Goal: Information Seeking & Learning: Learn about a topic

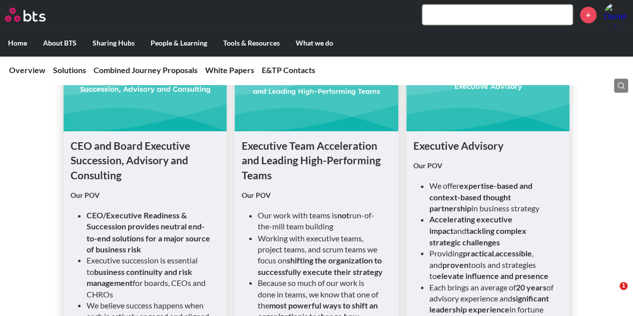
scroll to position [751, 0]
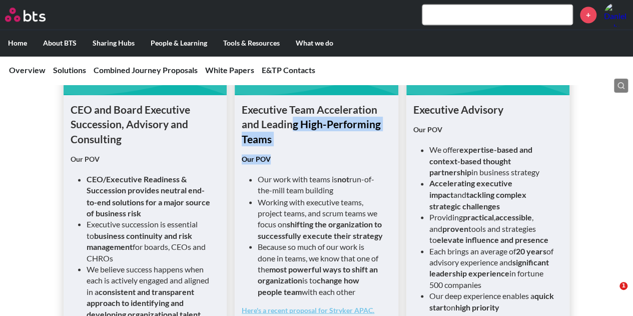
drag, startPoint x: 295, startPoint y: 128, endPoint x: 336, endPoint y: 155, distance: 48.5
click at [336, 155] on div "Executive Team Acceleration and Leading High-Performing Teams Our POV Our work …" at bounding box center [317, 255] width 150 height 306
click at [335, 155] on p "Our POV" at bounding box center [317, 159] width 150 height 10
click at [350, 126] on h1 "Executive Team Acceleration and Leading High-Performing Teams" at bounding box center [317, 124] width 150 height 44
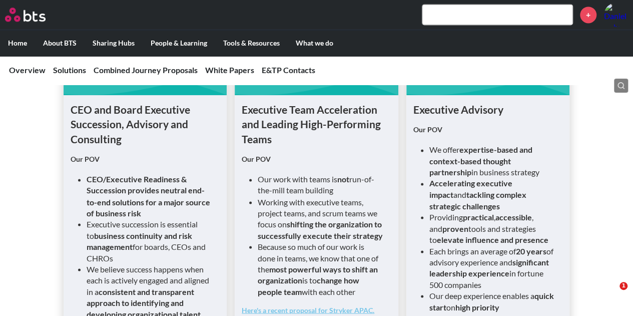
click at [369, 163] on p "Our POV" at bounding box center [317, 159] width 150 height 10
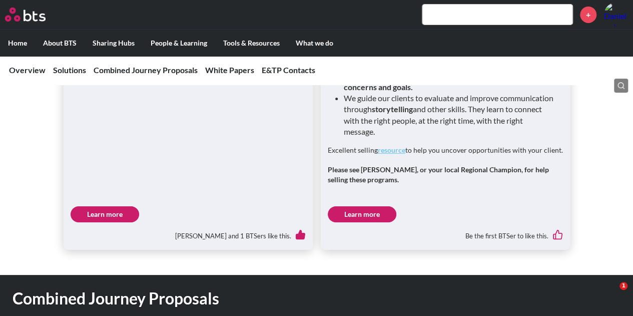
scroll to position [1703, 0]
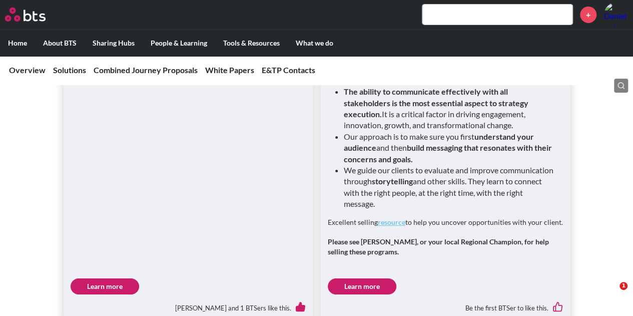
click at [116, 278] on link "Learn more" at bounding box center [105, 286] width 69 height 16
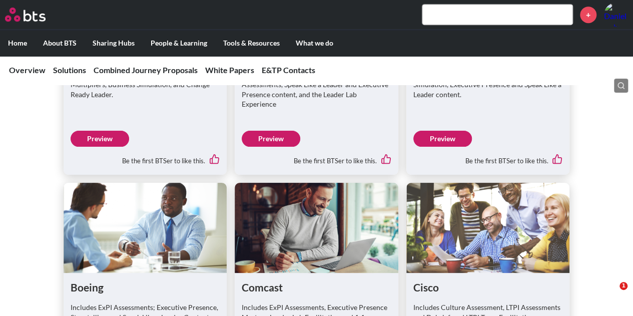
scroll to position [2153, 0]
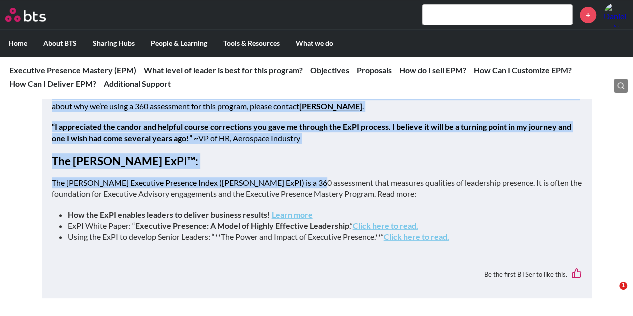
scroll to position [2103, 0]
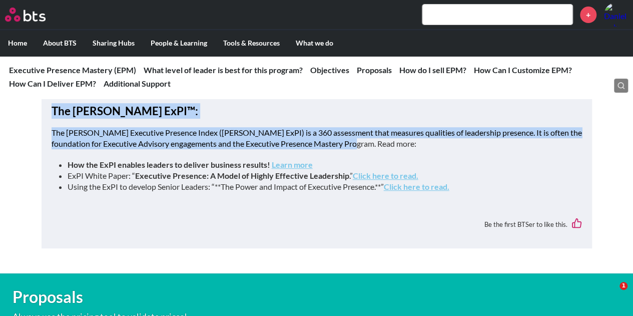
drag, startPoint x: 51, startPoint y: 136, endPoint x: 475, endPoint y: 153, distance: 424.0
copy div "Lor ip dolors ametconse adipisc elit sedd eiusm temp incidid ut labor etdolor? …"
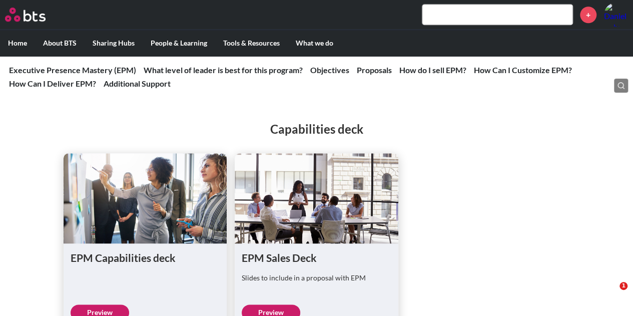
scroll to position [2504, 0]
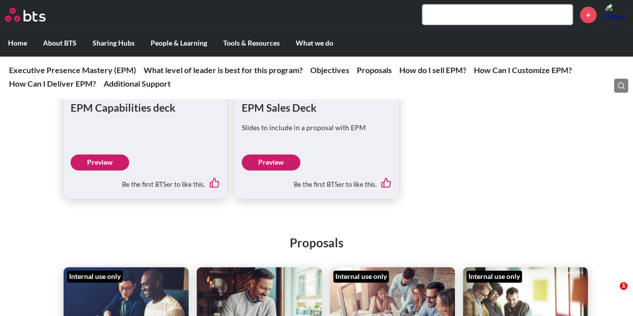
click at [274, 170] on link "Preview" at bounding box center [271, 162] width 59 height 16
